Goal: Communication & Community: Answer question/provide support

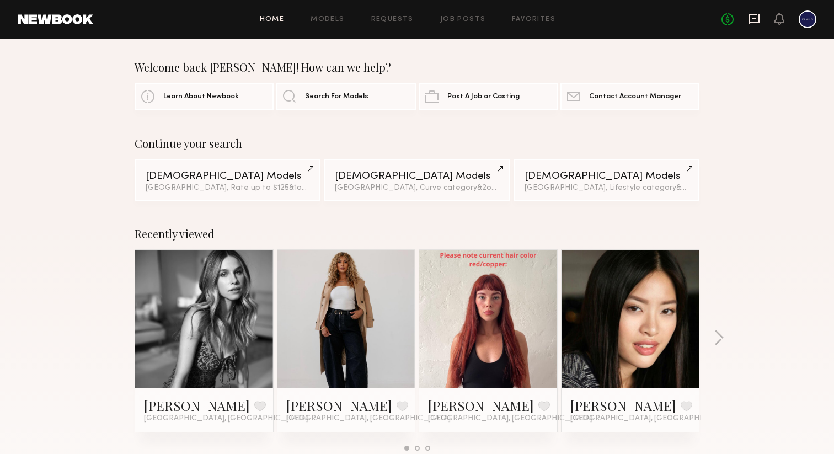
click at [752, 22] on icon at bounding box center [754, 19] width 11 height 10
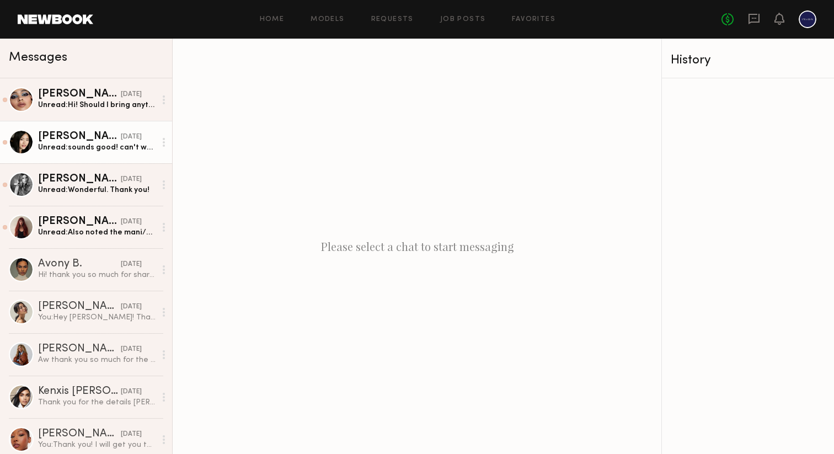
click at [70, 133] on div "[PERSON_NAME]" at bounding box center [79, 136] width 83 height 11
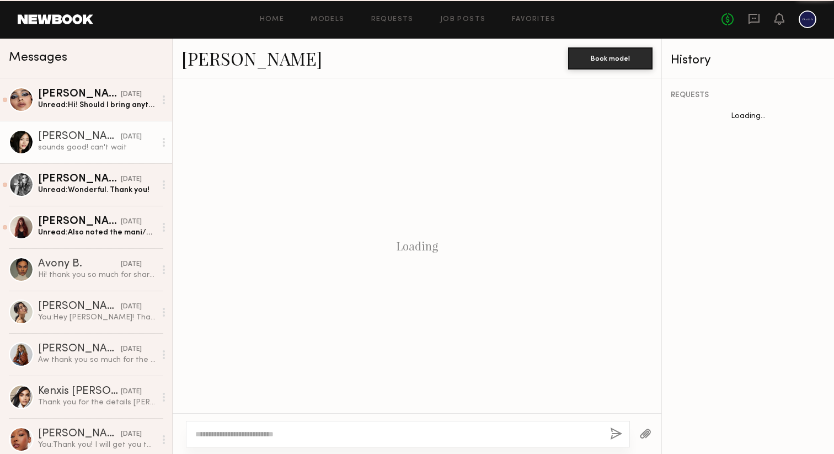
scroll to position [1011, 0]
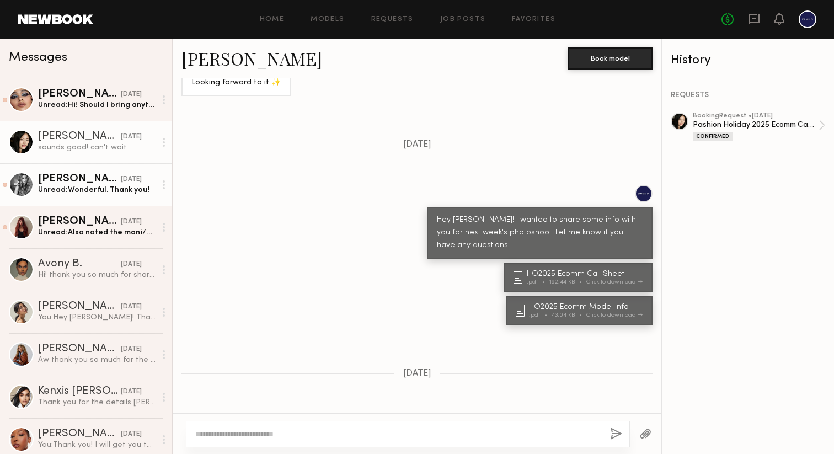
click at [86, 186] on div "Unread: Wonderful. Thank you!" at bounding box center [96, 190] width 117 height 10
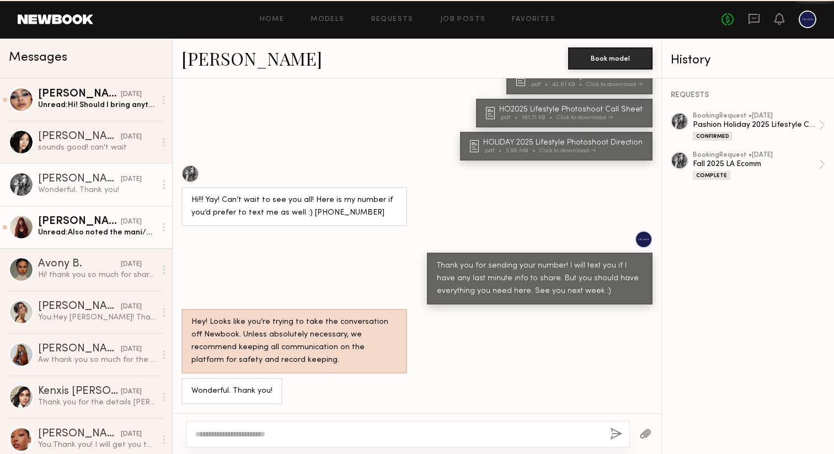
scroll to position [503, 0]
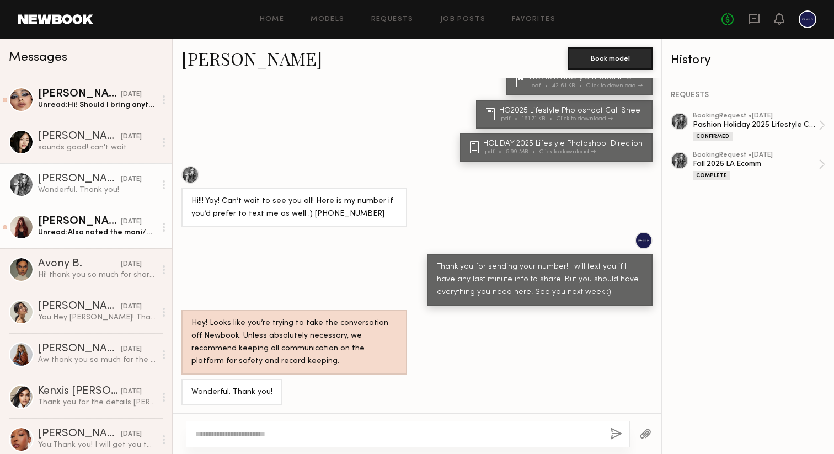
click at [83, 228] on div "Unread: Also noted the mani/pedi and appreciate the reimbursement! And noted wh…" at bounding box center [96, 232] width 117 height 10
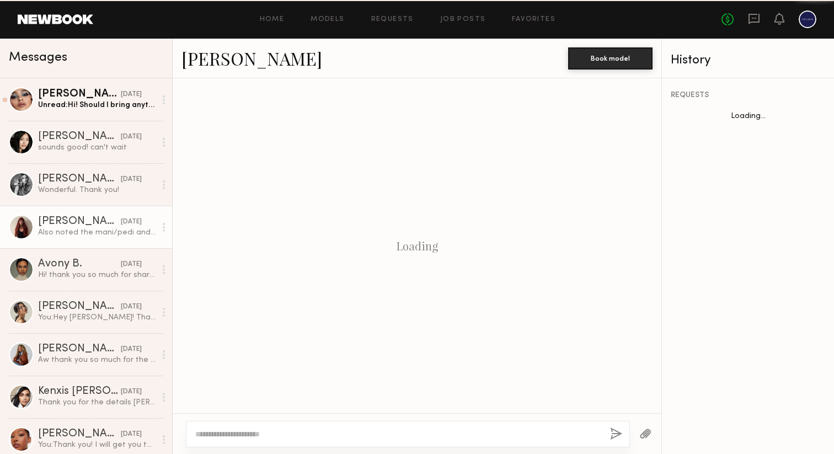
scroll to position [859, 0]
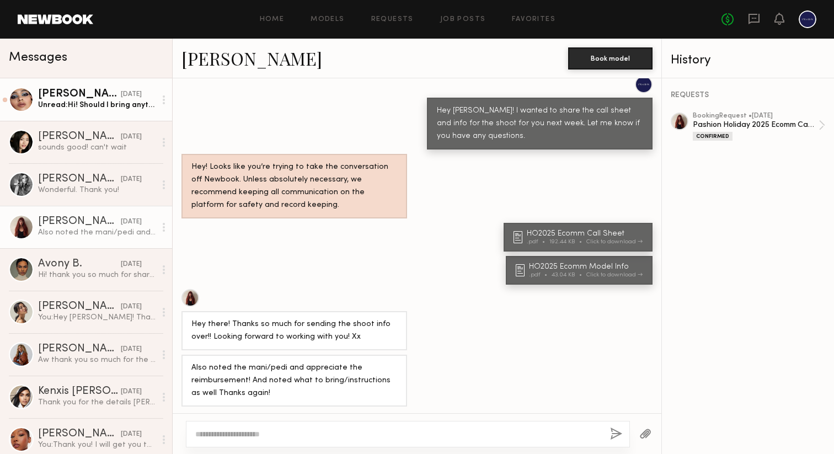
click at [91, 110] on div "Unread: Hi! Should I bring anything" at bounding box center [96, 105] width 117 height 10
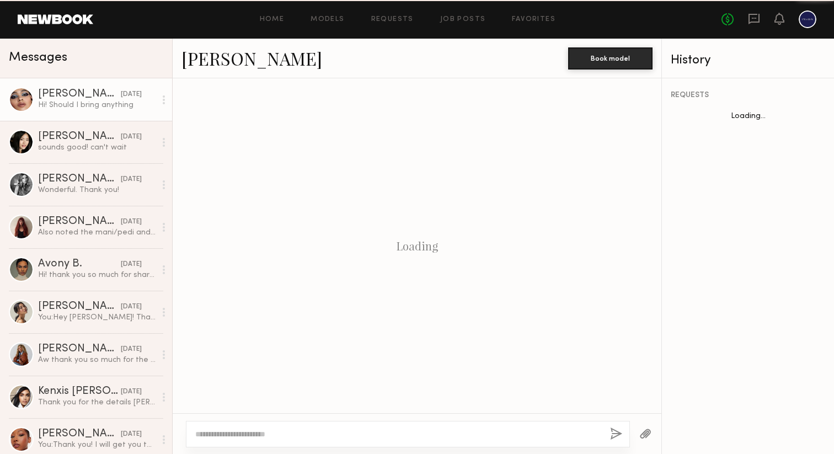
scroll to position [1076, 0]
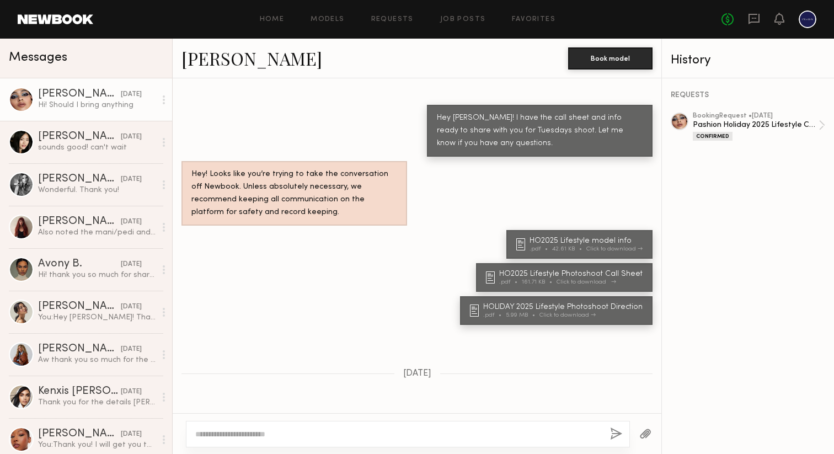
click at [530, 270] on div "HO2025 Lifestyle Photoshoot Call Sheet" at bounding box center [572, 274] width 147 height 8
click at [320, 439] on textarea at bounding box center [398, 434] width 406 height 11
drag, startPoint x: 458, startPoint y: 436, endPoint x: 386, endPoint y: 435, distance: 72.3
click at [386, 435] on textarea "**********" at bounding box center [398, 434] width 406 height 11
type textarea "**********"
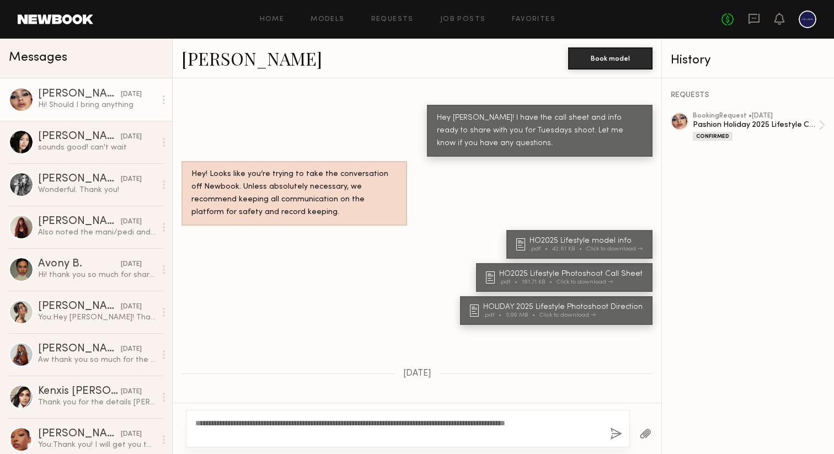
click at [619, 432] on button "button" at bounding box center [616, 435] width 12 height 14
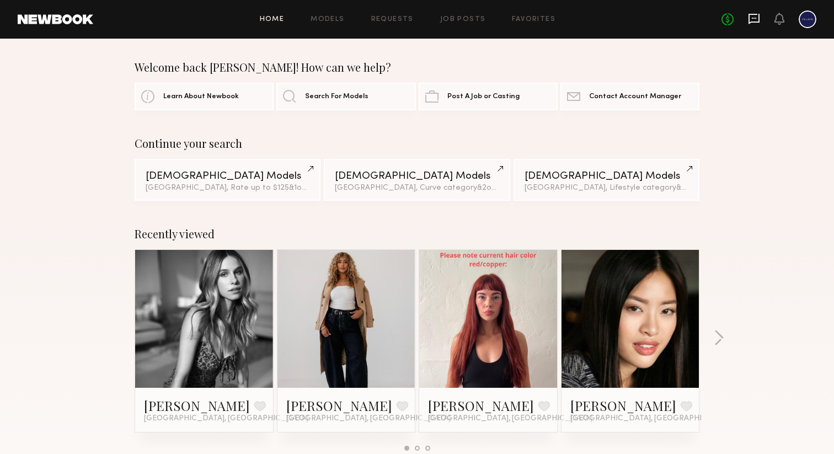
click at [757, 20] on icon at bounding box center [754, 19] width 12 height 12
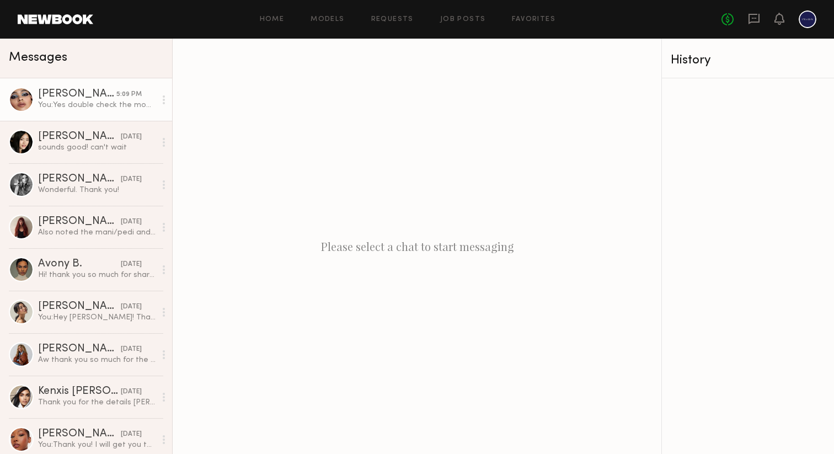
click at [86, 110] on link "Kaija S. 5:09 PM You: Yes double check the model info PDF. It has the details o…" at bounding box center [86, 99] width 172 height 42
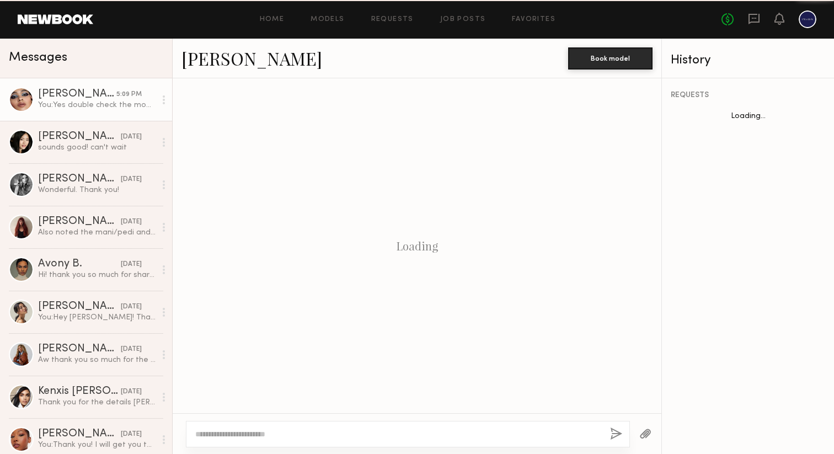
scroll to position [1141, 0]
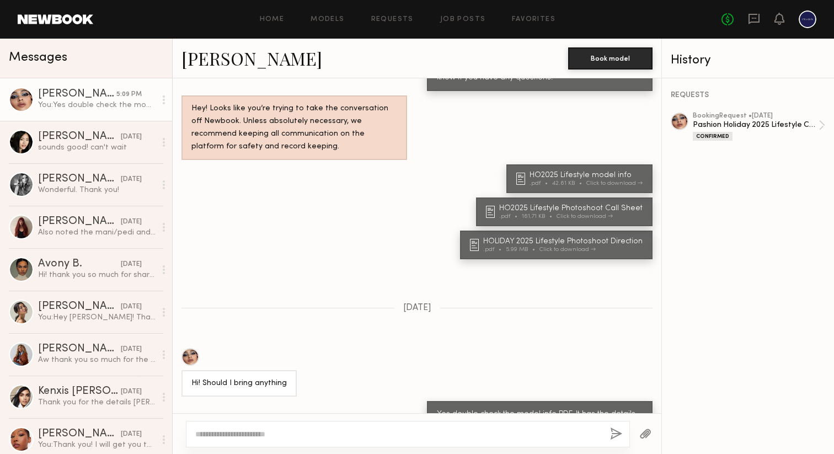
click at [286, 429] on textarea at bounding box center [398, 434] width 406 height 11
type textarea "**********"
click at [614, 434] on button "button" at bounding box center [616, 435] width 12 height 14
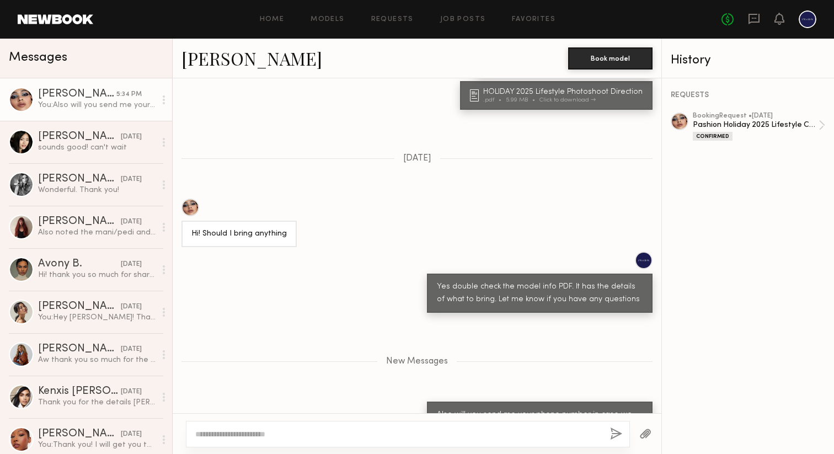
scroll to position [1359, 0]
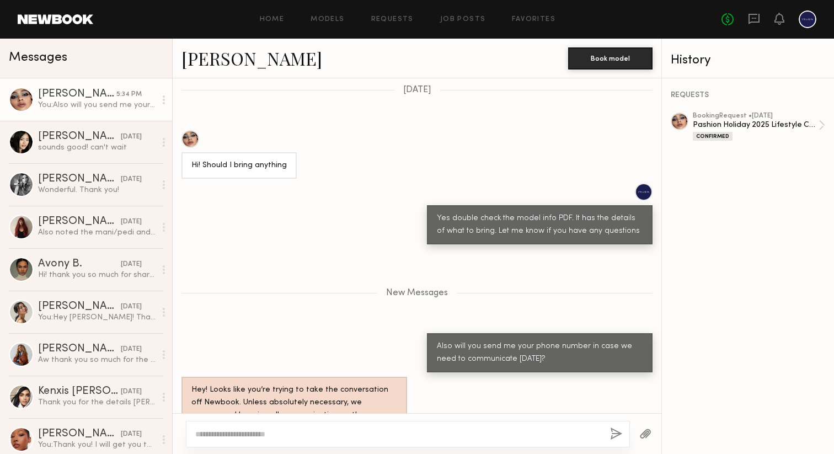
click at [60, 26] on header "Home Models Requests Job Posts Favorites Sign Out No fees up to $5,000" at bounding box center [417, 19] width 834 height 39
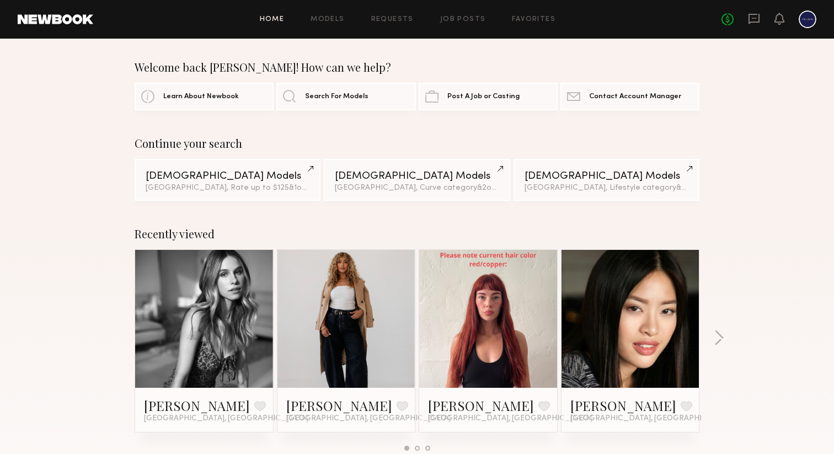
click at [770, 18] on div "No fees up to $5,000" at bounding box center [769, 19] width 95 height 18
click at [758, 20] on icon at bounding box center [754, 19] width 11 height 10
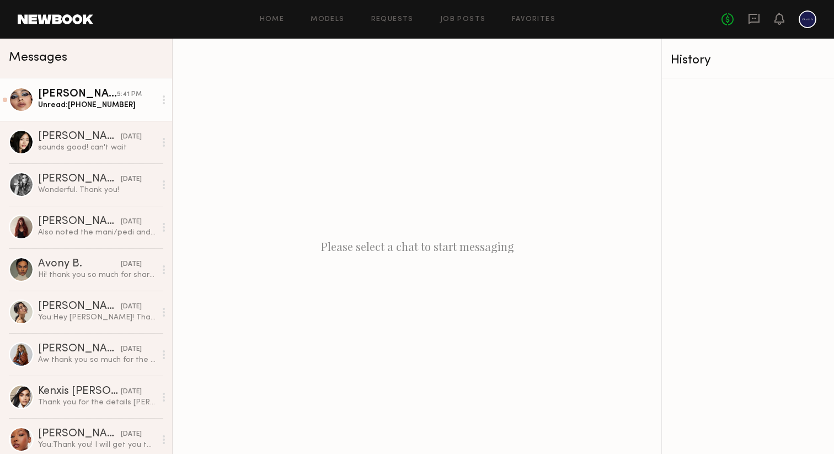
click at [106, 114] on link "[PERSON_NAME] 5:41 PM Unread: [PHONE_NUMBER]" at bounding box center [86, 99] width 172 height 42
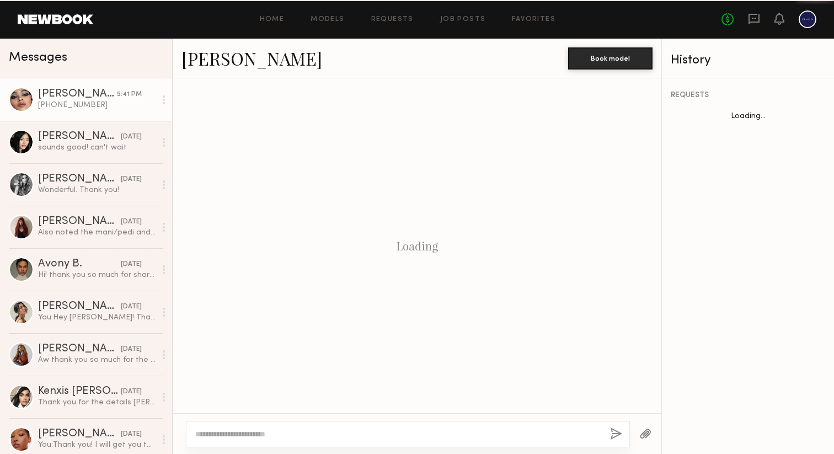
scroll to position [555, 0]
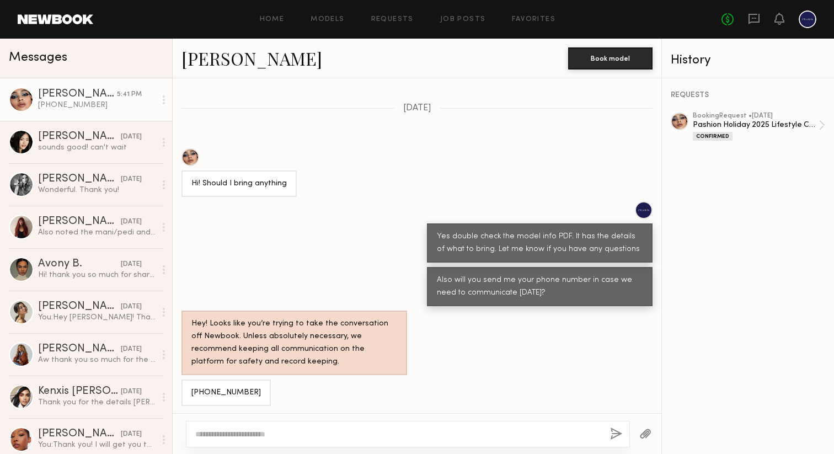
click at [224, 390] on div "[PHONE_NUMBER]" at bounding box center [226, 393] width 70 height 13
click at [224, 390] on div "707 322 4352" at bounding box center [226, 393] width 70 height 13
copy div "707 322 4352"
click at [317, 428] on div at bounding box center [408, 434] width 444 height 26
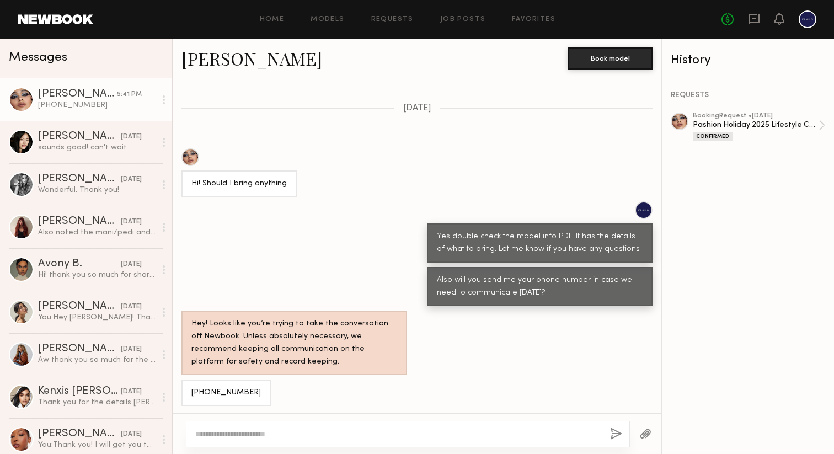
click at [313, 438] on textarea at bounding box center [398, 434] width 406 height 11
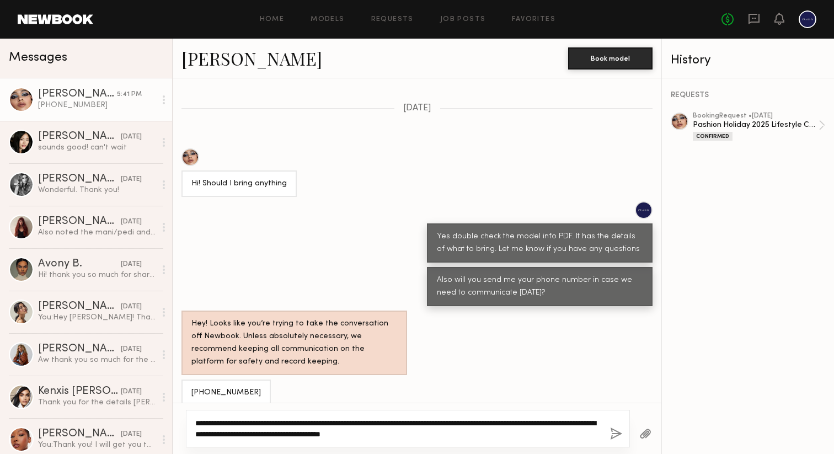
type textarea "**********"
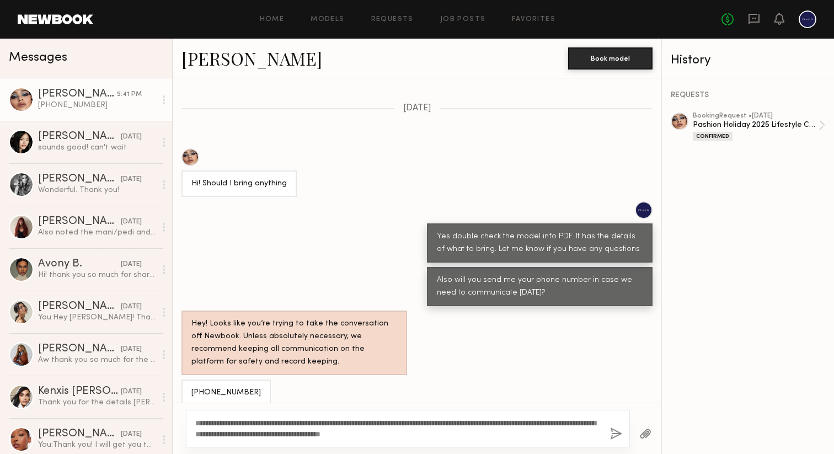
click at [612, 431] on button "button" at bounding box center [616, 435] width 12 height 14
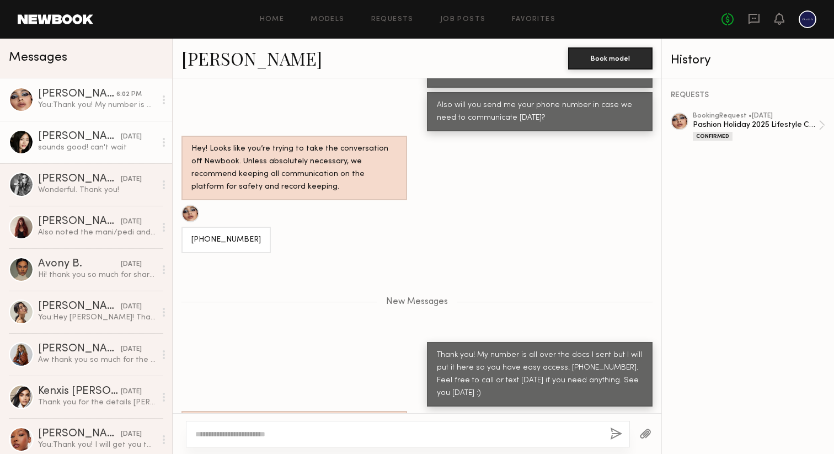
scroll to position [799, 0]
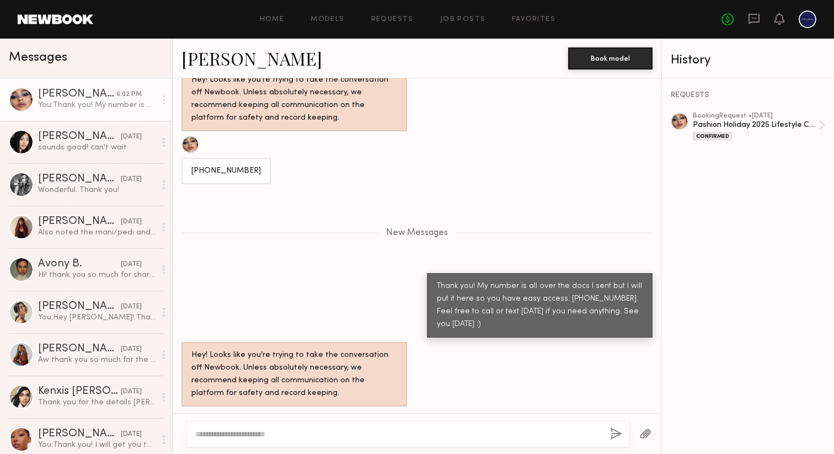
click at [41, 25] on header "Home Models Requests Job Posts Favorites Sign Out No fees up to $5,000" at bounding box center [417, 19] width 834 height 39
click at [49, 17] on link at bounding box center [56, 19] width 76 height 10
